Goal: Information Seeking & Learning: Learn about a topic

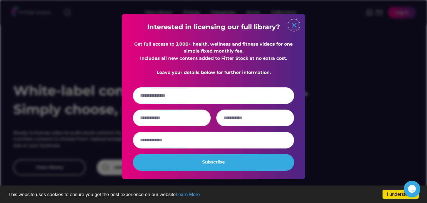
click at [291, 21] on text "close" at bounding box center [294, 25] width 8 height 8
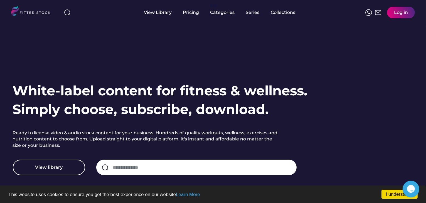
click at [126, 166] on input "input" at bounding box center [202, 168] width 178 height 12
type input "**********"
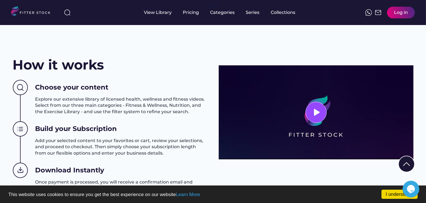
scroll to position [200, 0]
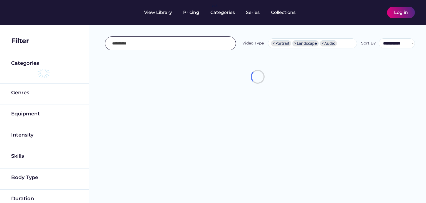
select select "**********"
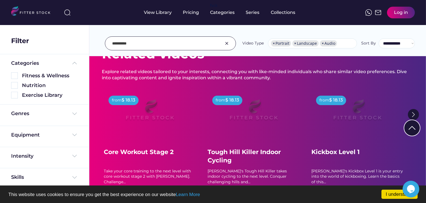
click at [84, 105] on div "Genres" at bounding box center [44, 115] width 89 height 21
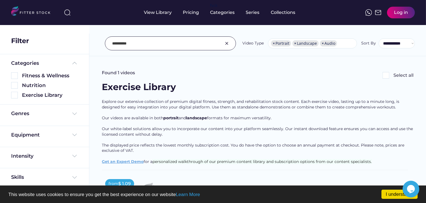
click at [39, 11] on img at bounding box center [33, 11] width 44 height 11
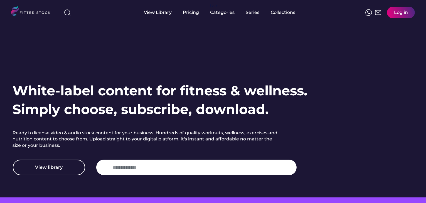
click at [147, 89] on h1 "White-label content for fitness & wellness. Simply choose, subscribe, download." at bounding box center [160, 99] width 295 height 37
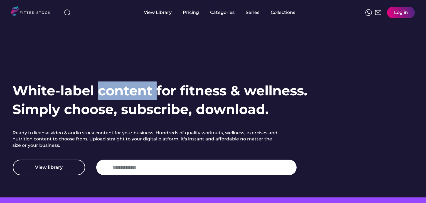
click at [147, 89] on h1 "White-label content for fitness & wellness. Simply choose, subscribe, download." at bounding box center [160, 99] width 295 height 37
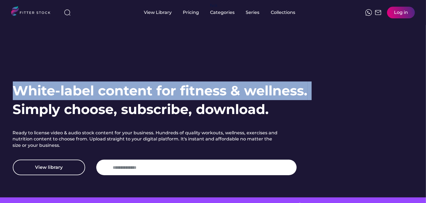
click at [147, 89] on h1 "White-label content for fitness & wellness. Simply choose, subscribe, download." at bounding box center [160, 99] width 295 height 37
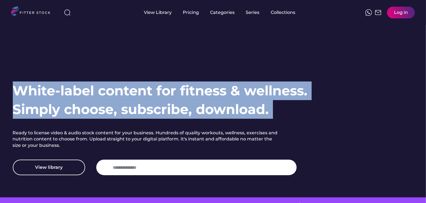
click at [226, 109] on h1 "White-label content for fitness & wellness. Simply choose, subscribe, download." at bounding box center [160, 99] width 295 height 37
click at [276, 113] on h1 "White-label content for fitness & wellness. Simply choose, subscribe, download." at bounding box center [160, 99] width 295 height 37
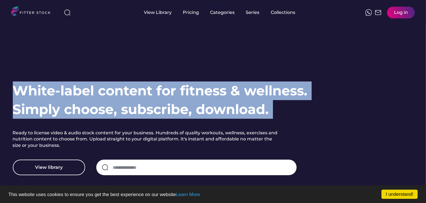
click at [276, 113] on h1 "White-label content for fitness & wellness. Simply choose, subscribe, download." at bounding box center [160, 99] width 295 height 37
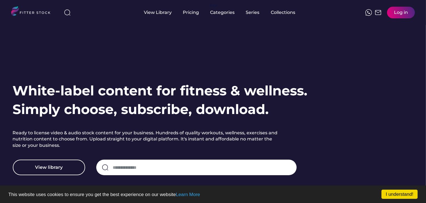
click at [276, 113] on h1 "White-label content for fitness & wellness. Simply choose, subscribe, download." at bounding box center [160, 99] width 295 height 37
click at [227, 93] on h1 "White-label content for fitness & wellness. Simply choose, subscribe, download." at bounding box center [160, 99] width 295 height 37
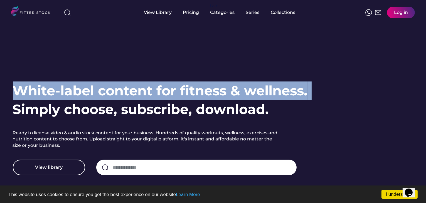
click at [227, 93] on h1 "White-label content for fitness & wellness. Simply choose, subscribe, download." at bounding box center [160, 99] width 295 height 37
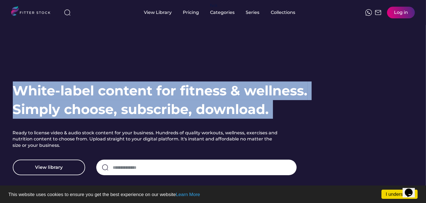
click at [240, 103] on h1 "White-label content for fitness & wellness. Simply choose, subscribe, download." at bounding box center [160, 99] width 295 height 37
click at [275, 104] on h1 "White-label content for fitness & wellness. Simply choose, subscribe, download." at bounding box center [160, 99] width 295 height 37
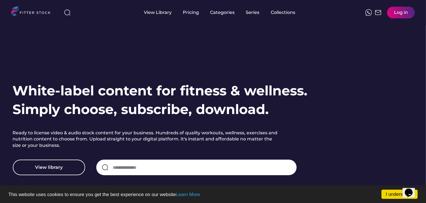
click at [214, 90] on h1 "White-label content for fitness & wellness. Simply choose, subscribe, download." at bounding box center [160, 99] width 295 height 37
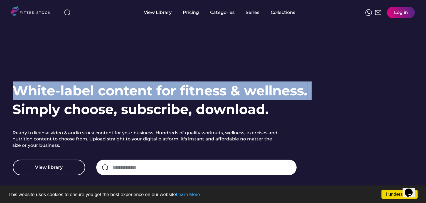
click at [214, 90] on h1 "White-label content for fitness & wellness. Simply choose, subscribe, download." at bounding box center [160, 99] width 295 height 37
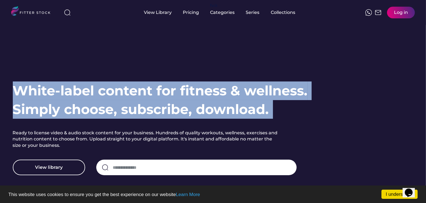
click at [267, 107] on h1 "White-label content for fitness & wellness. Simply choose, subscribe, download." at bounding box center [160, 99] width 295 height 37
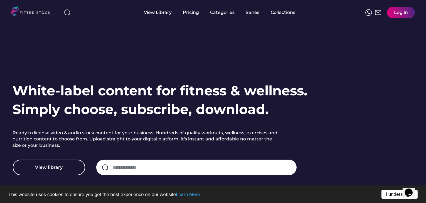
click at [394, 192] on link "I understand!" at bounding box center [399, 194] width 36 height 9
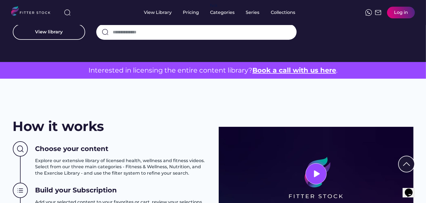
scroll to position [238, 0]
